Goal: Task Accomplishment & Management: Use online tool/utility

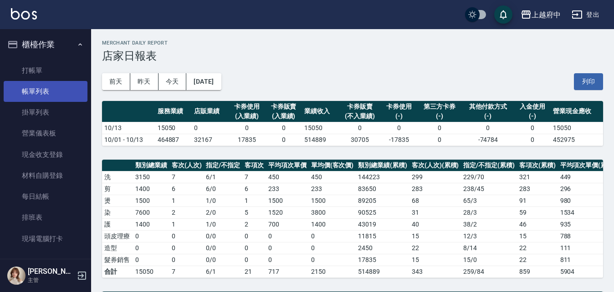
click at [59, 96] on link "帳單列表" at bounding box center [46, 91] width 84 height 21
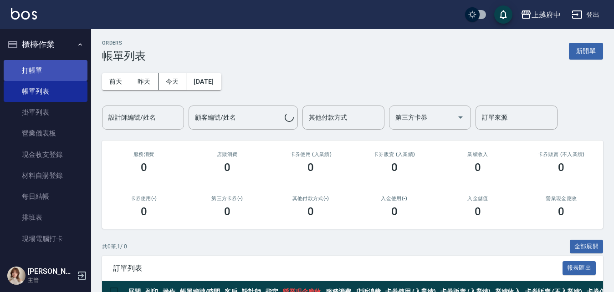
click at [57, 72] on link "打帳單" at bounding box center [46, 70] width 84 height 21
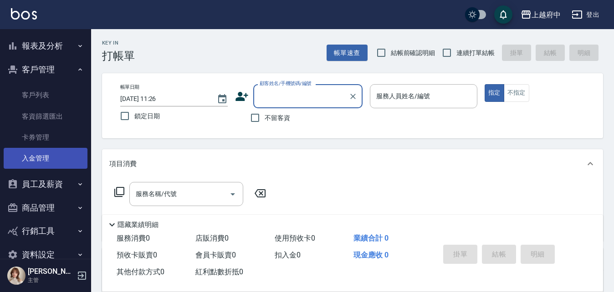
scroll to position [261, 0]
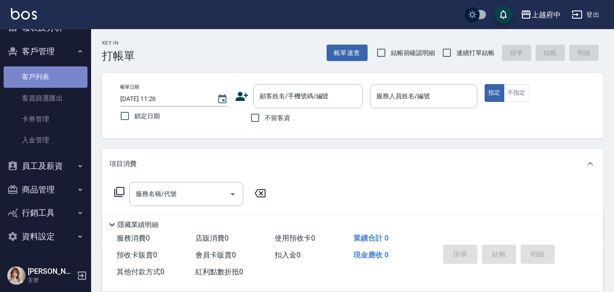
click at [46, 72] on link "客戶列表" at bounding box center [46, 77] width 84 height 21
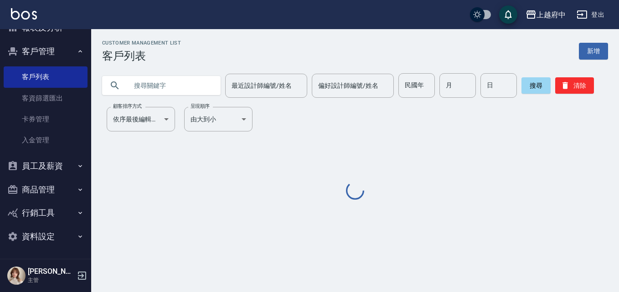
click at [137, 85] on input "text" at bounding box center [171, 85] width 86 height 25
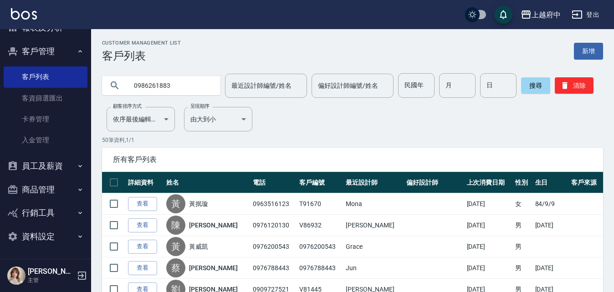
type input "0986261883"
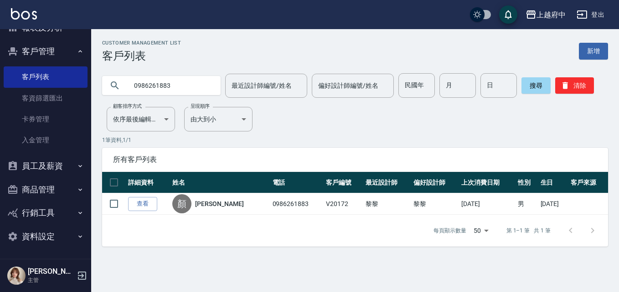
click at [153, 204] on link "查看" at bounding box center [142, 204] width 29 height 14
